Goal: Task Accomplishment & Management: Manage account settings

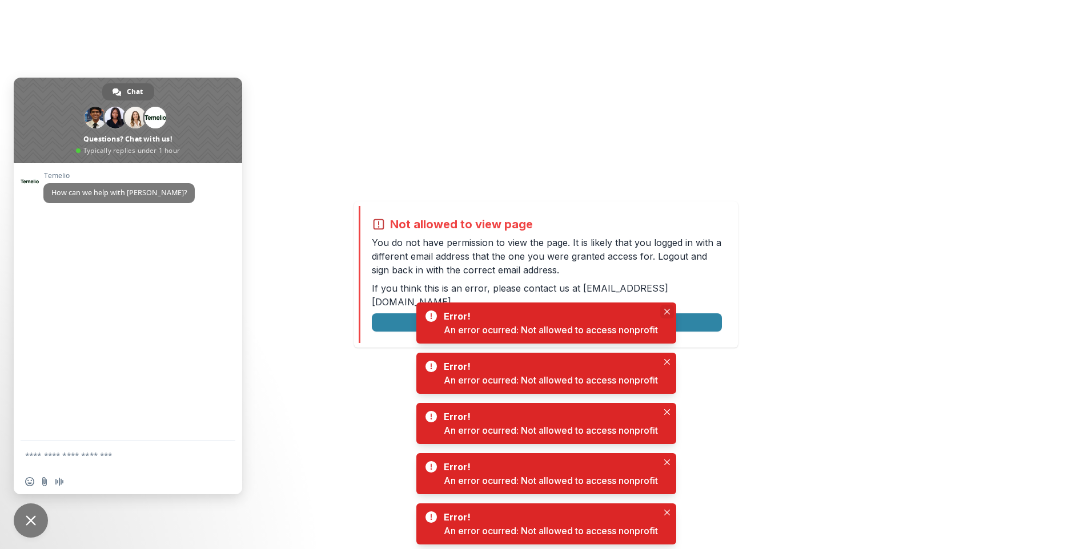
click at [669, 311] on icon "Close" at bounding box center [667, 312] width 6 height 6
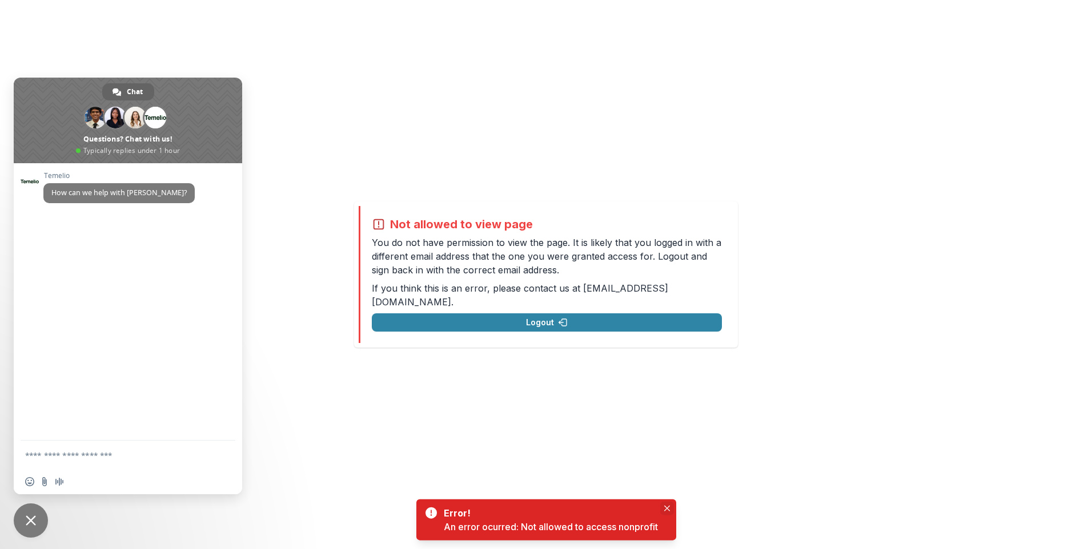
click at [663, 361] on div "Not allowed to view page You do not have permission to view the page. It is lik…" at bounding box center [546, 274] width 1092 height 549
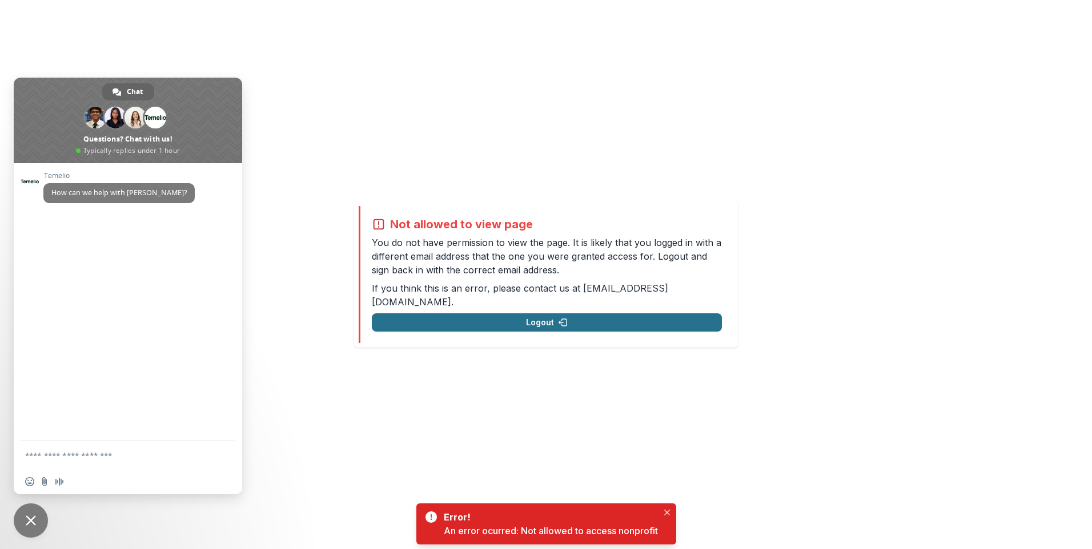
click at [600, 321] on button "Logout" at bounding box center [547, 322] width 350 height 18
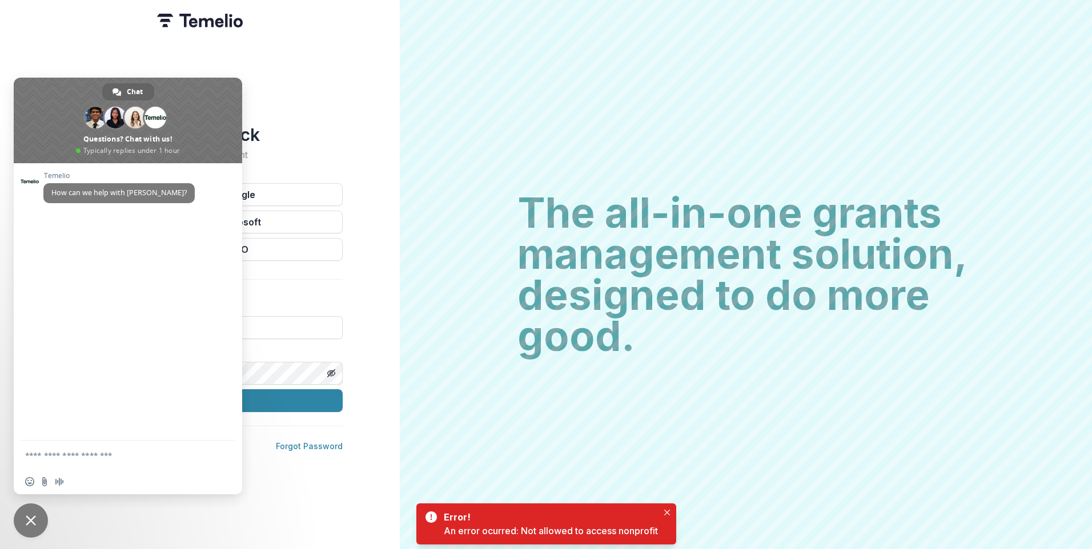
type input "**********"
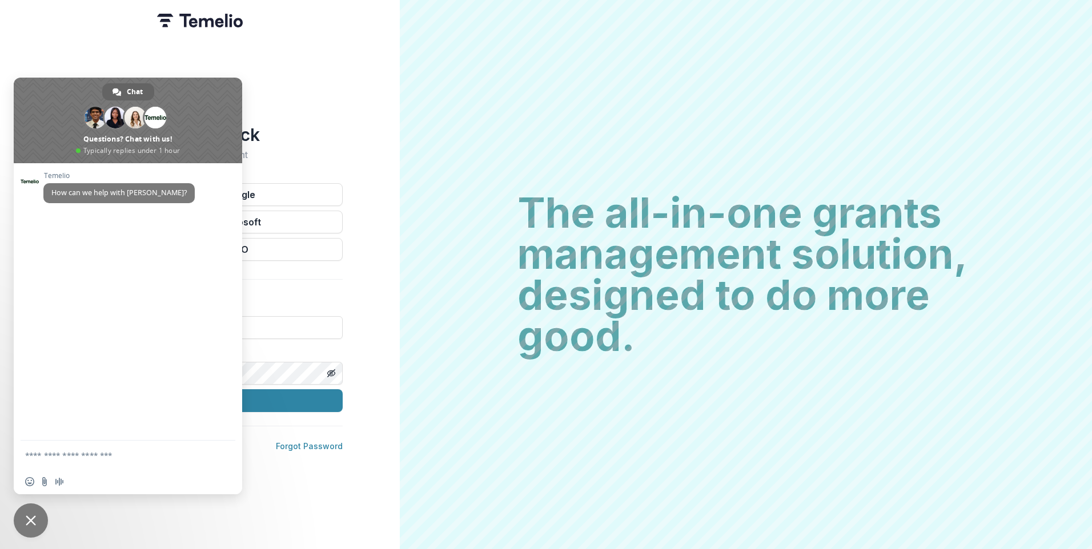
click at [20, 515] on span "Close chat" at bounding box center [31, 521] width 34 height 34
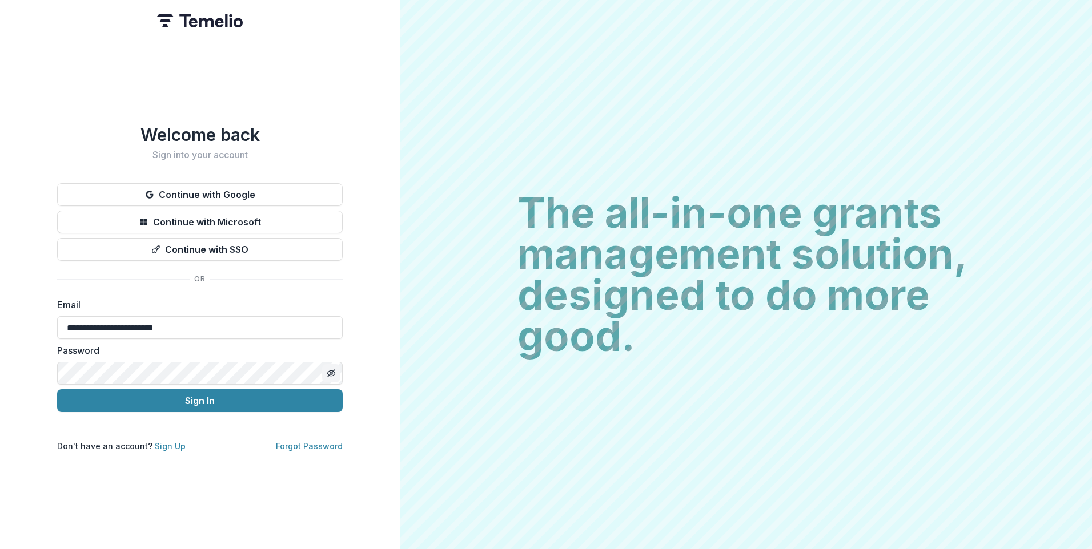
click at [335, 369] on icon "Toggle password visibility" at bounding box center [331, 373] width 9 height 9
click at [214, 407] on button "Sign In" at bounding box center [199, 400] width 285 height 23
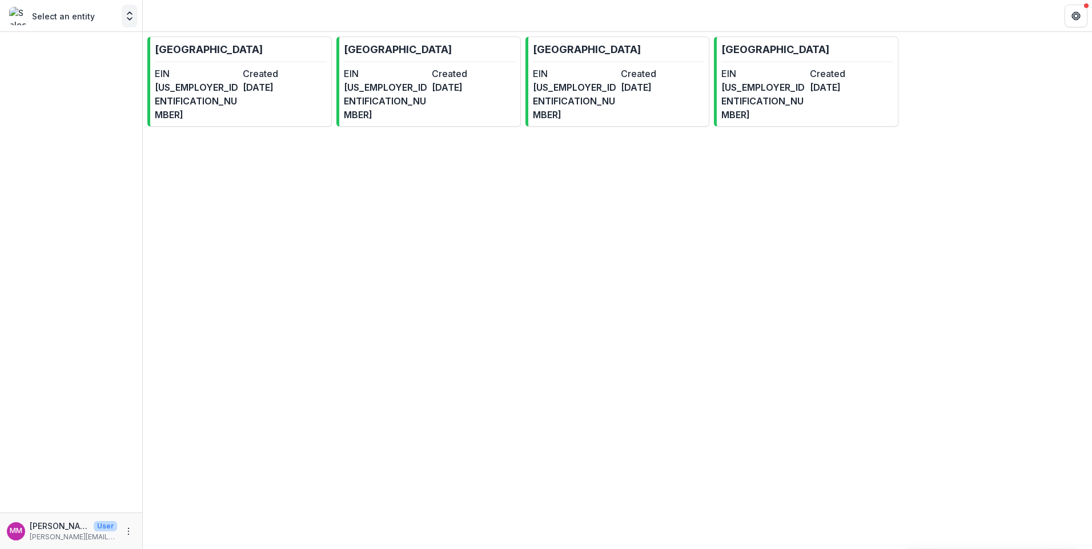
click at [130, 13] on polyline "Open entity switcher" at bounding box center [129, 13] width 5 height 2
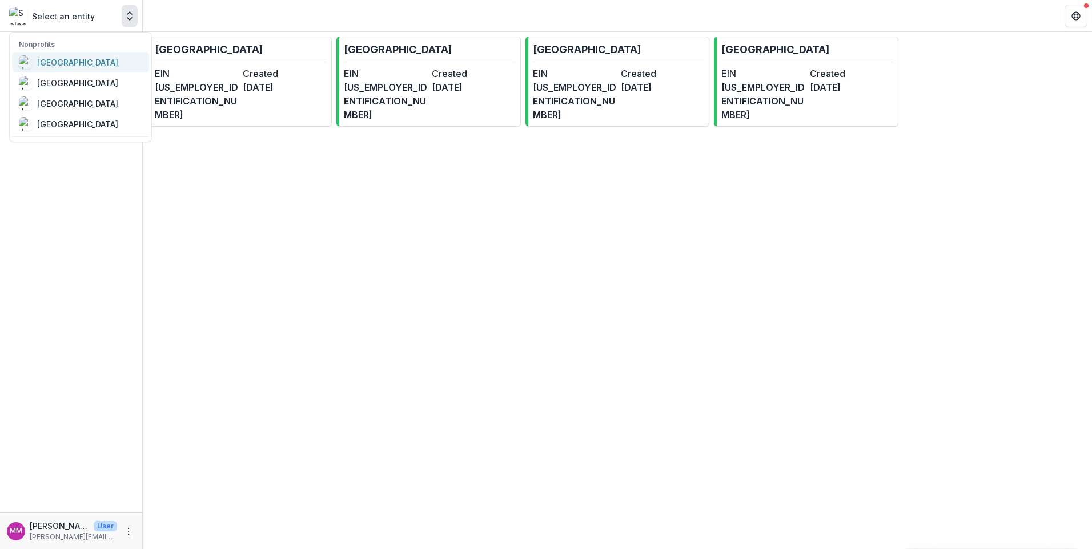
click at [98, 64] on div "[GEOGRAPHIC_DATA]" at bounding box center [77, 63] width 81 height 12
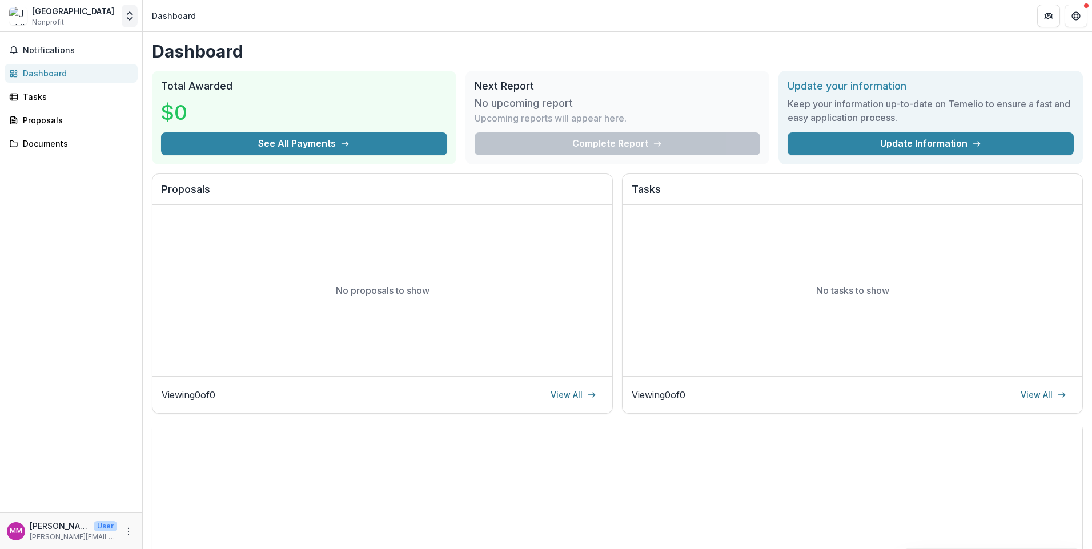
click at [128, 19] on polyline "Open entity switcher" at bounding box center [129, 19] width 5 height 2
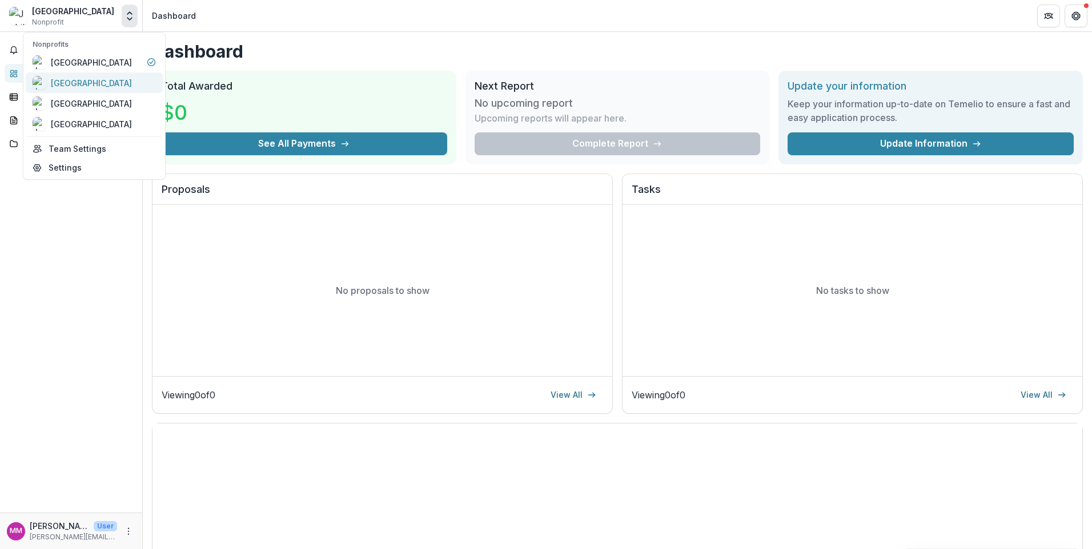
click at [91, 79] on div "[GEOGRAPHIC_DATA]" at bounding box center [91, 83] width 81 height 12
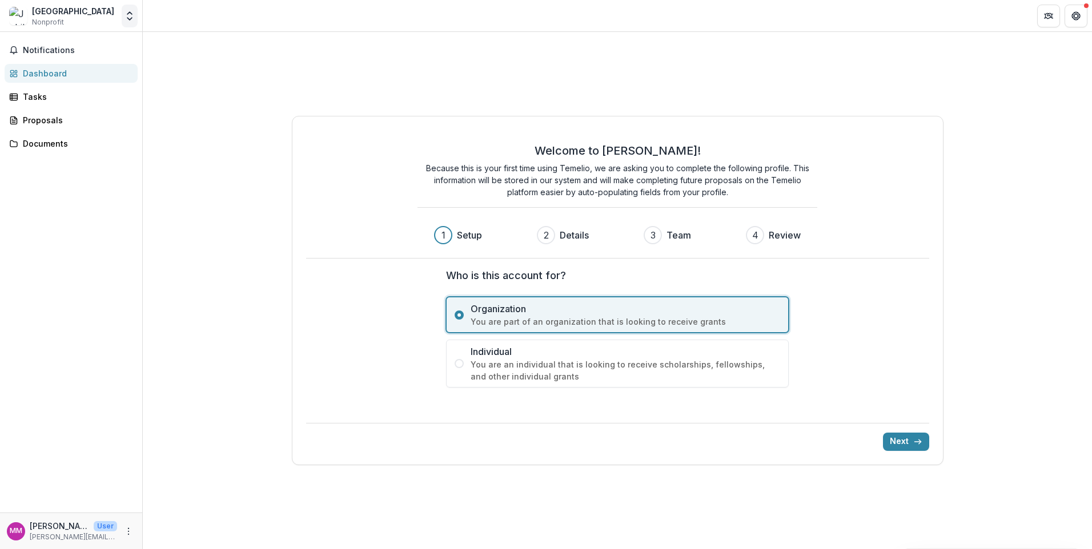
click at [126, 12] on icon "Open entity switcher" at bounding box center [129, 15] width 11 height 11
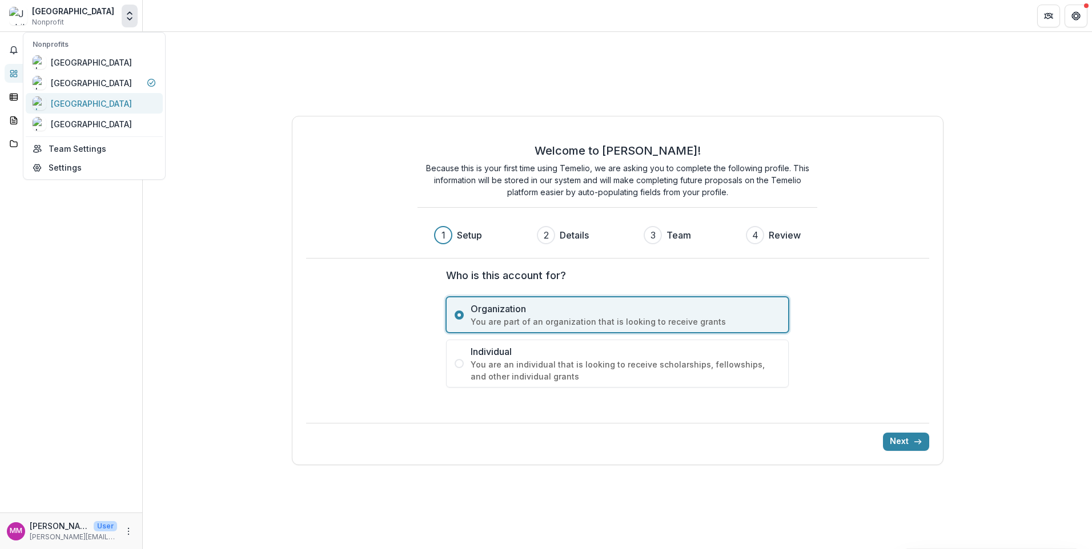
click at [68, 106] on div "[GEOGRAPHIC_DATA]" at bounding box center [91, 104] width 81 height 12
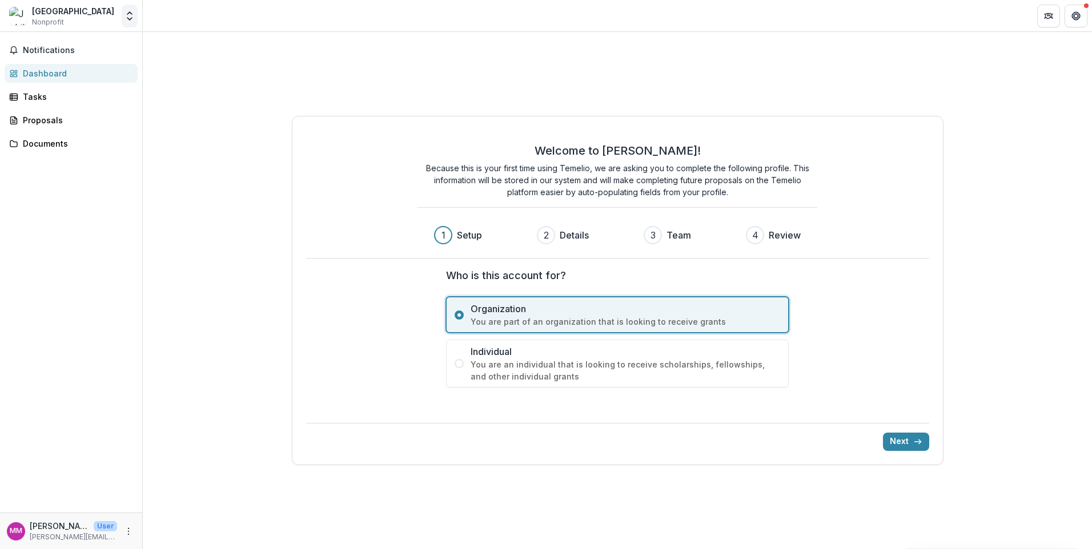
click at [129, 21] on icon "Open entity switcher" at bounding box center [129, 15] width 11 height 11
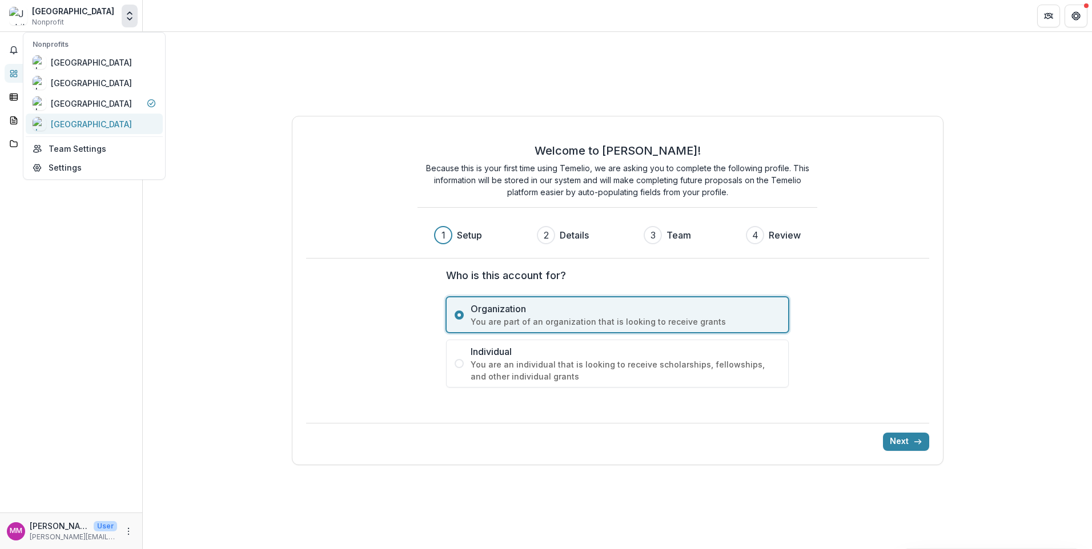
click at [73, 129] on div "[GEOGRAPHIC_DATA]" at bounding box center [91, 124] width 81 height 12
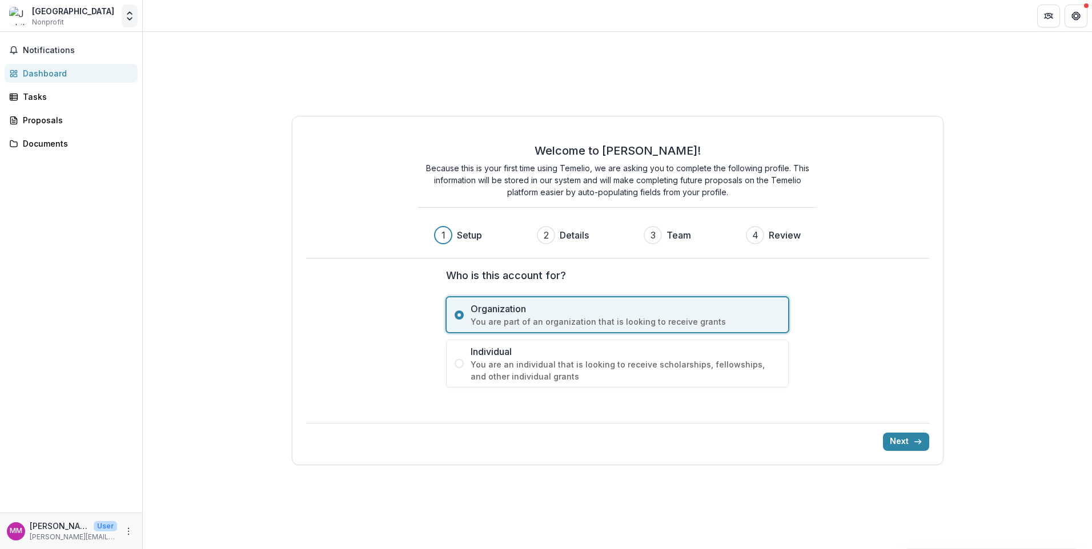
click at [129, 13] on polyline "Open entity switcher" at bounding box center [129, 13] width 5 height 2
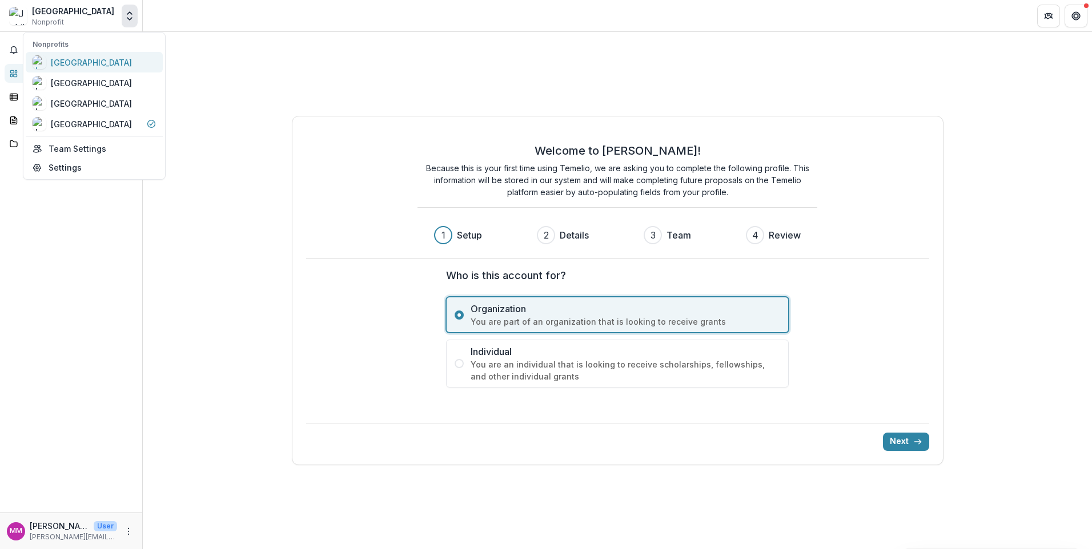
click at [87, 61] on div "[GEOGRAPHIC_DATA]" at bounding box center [91, 63] width 81 height 12
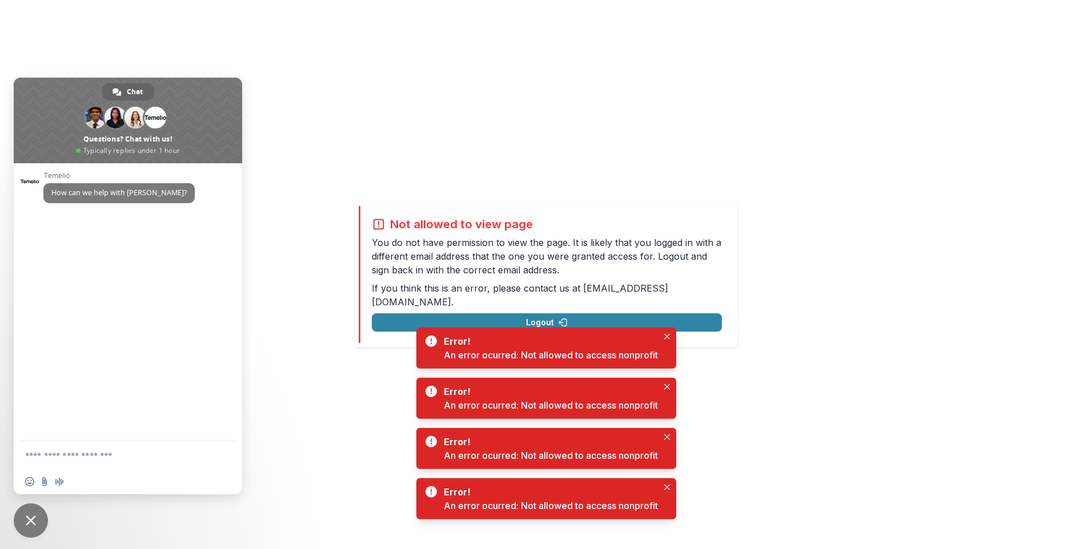
click at [624, 103] on div "Not allowed to view page You do not have permission to view the page. It is lik…" at bounding box center [546, 274] width 1092 height 549
